Goal: Communication & Community: Connect with others

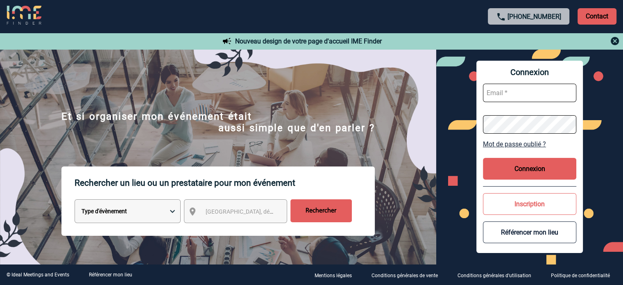
type input "eperiou@ime-groupe.com"
click at [520, 167] on button "Connexion" at bounding box center [529, 169] width 93 height 22
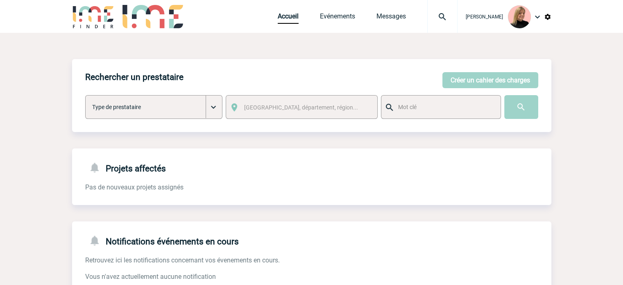
click at [451, 19] on img at bounding box center [441, 17] width 29 height 10
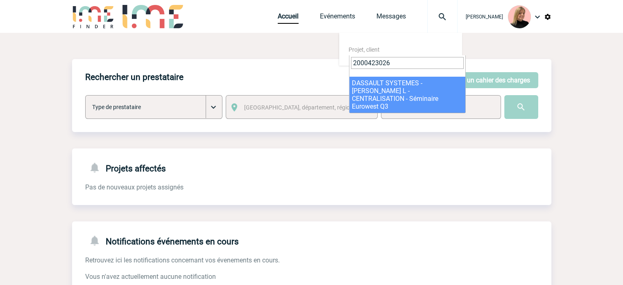
type input "2000423026"
select select "22527"
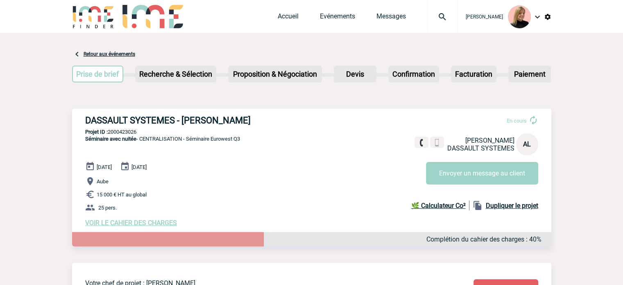
click at [376, 18] on span "Evénements" at bounding box center [348, 16] width 56 height 8
click at [384, 16] on link "Messages" at bounding box center [390, 17] width 29 height 11
